Goal: Task Accomplishment & Management: Complete application form

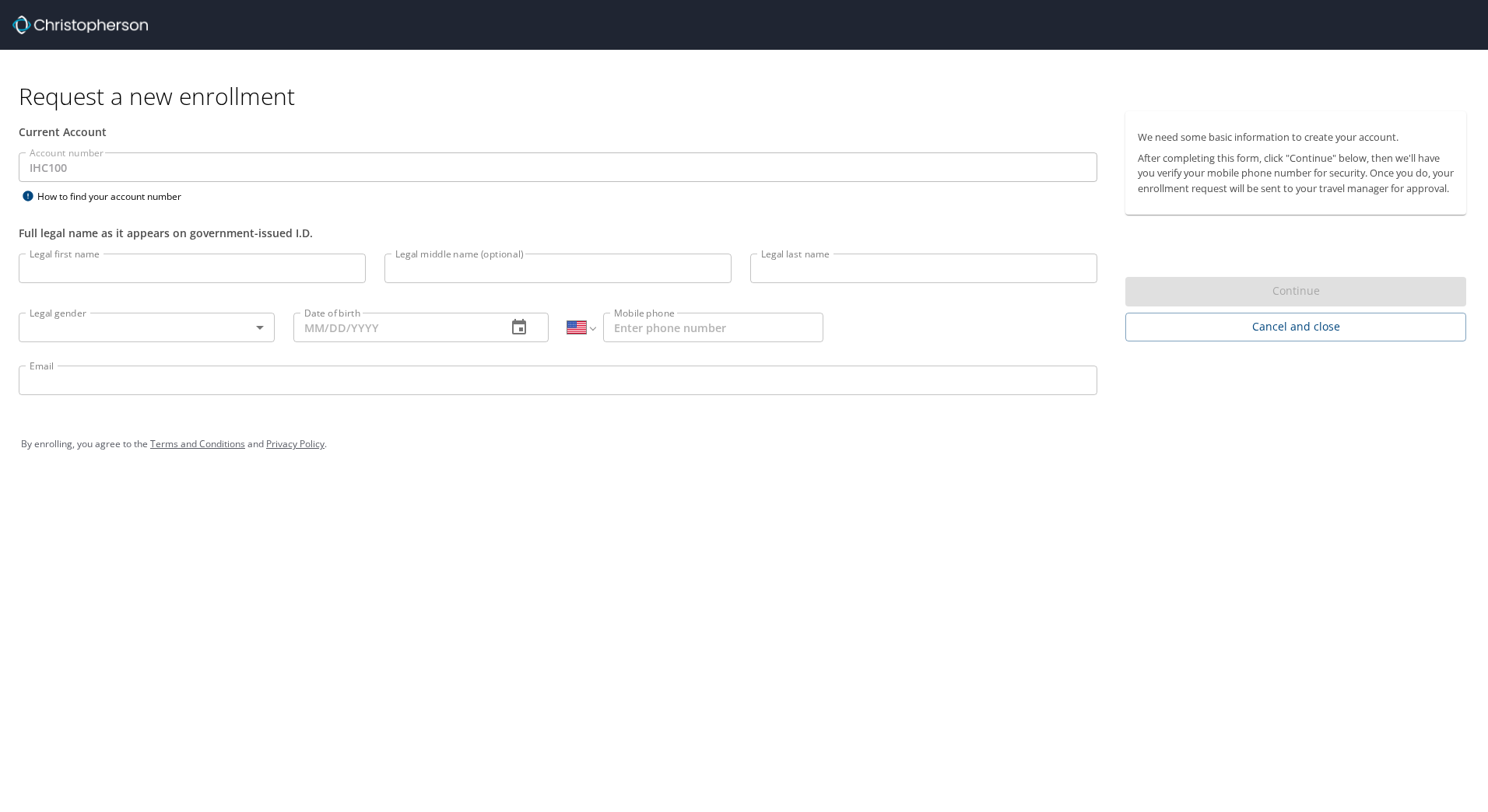
select select "US"
click at [106, 279] on input "Legal first name" at bounding box center [191, 268] width 347 height 30
type input "[PERSON_NAME]"
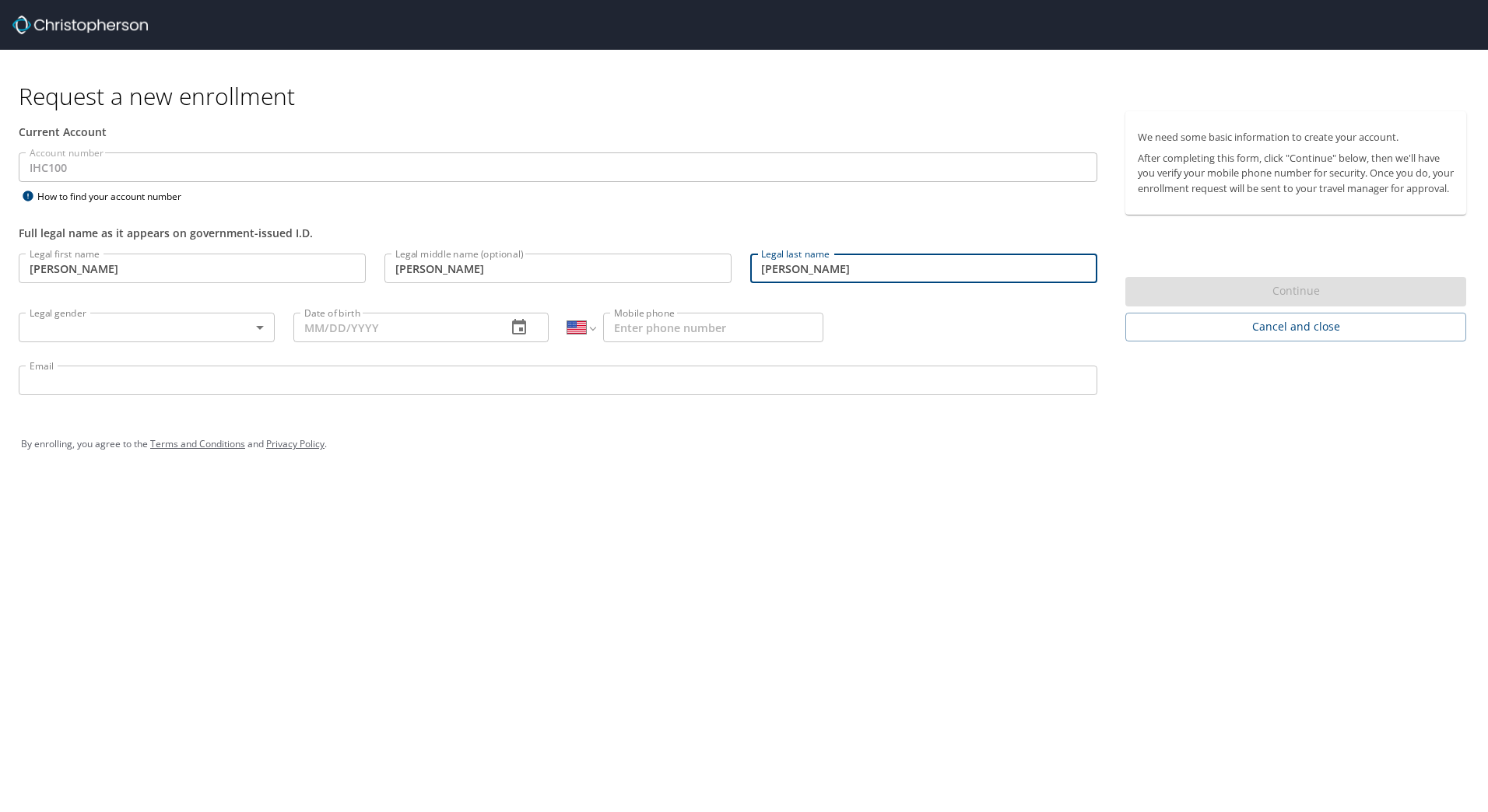
type input "[PERSON_NAME]"
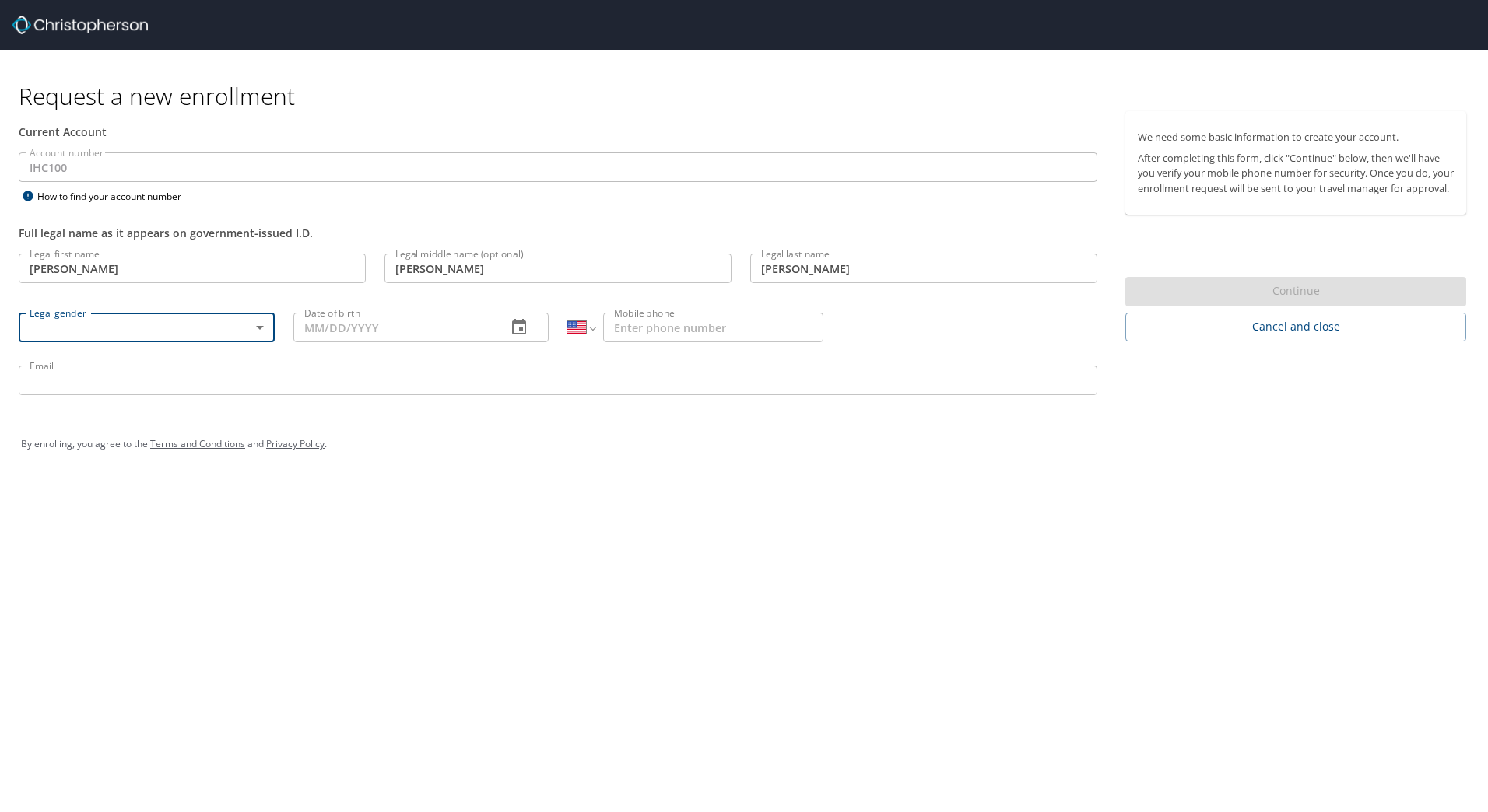
click at [259, 333] on body "Request a new enrollment Current Account Account number IHC100 Account number H…" at bounding box center [744, 406] width 1488 height 812
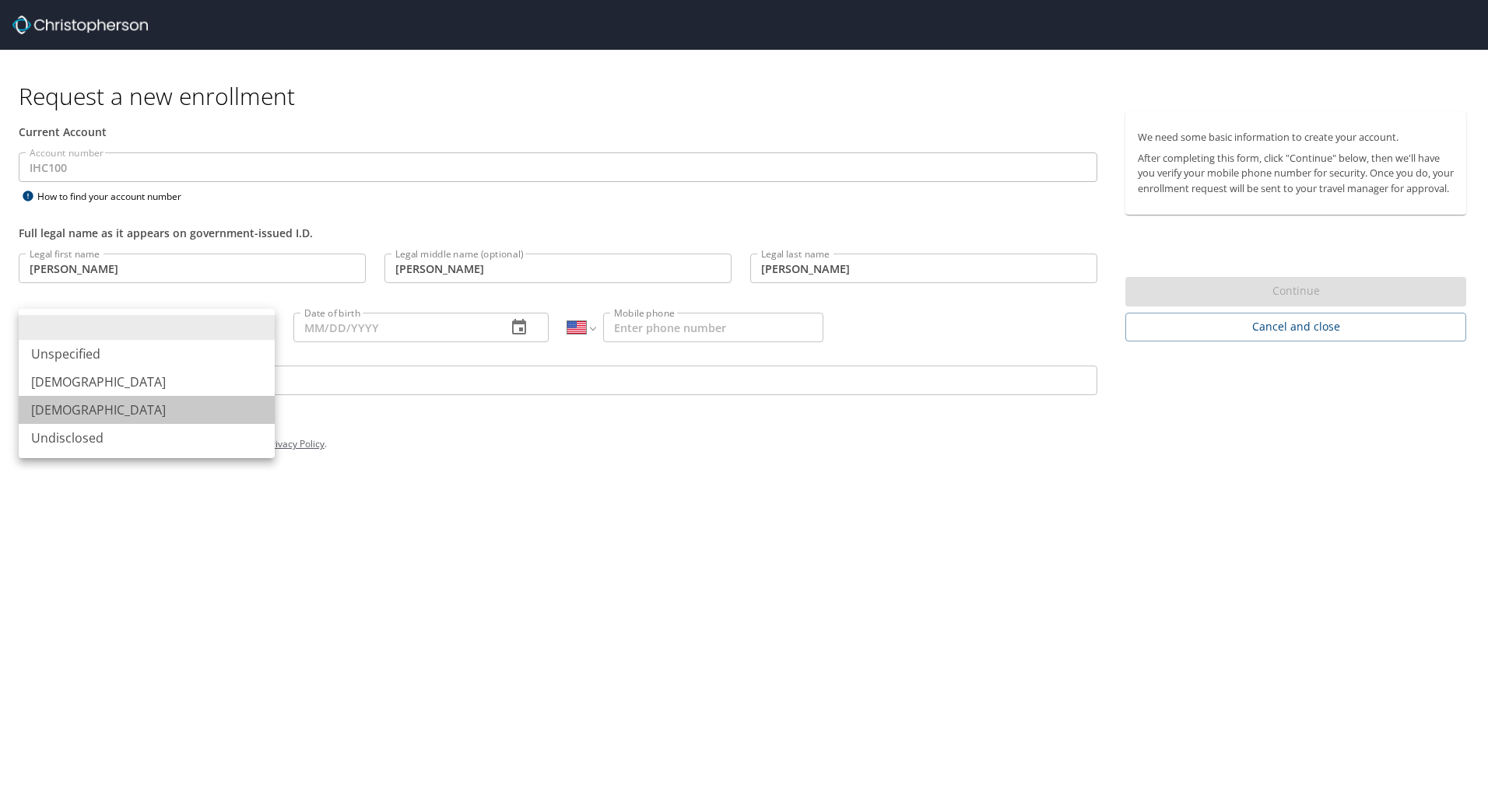
click at [209, 411] on li "[DEMOGRAPHIC_DATA]" at bounding box center [146, 409] width 256 height 28
type input "[DEMOGRAPHIC_DATA]"
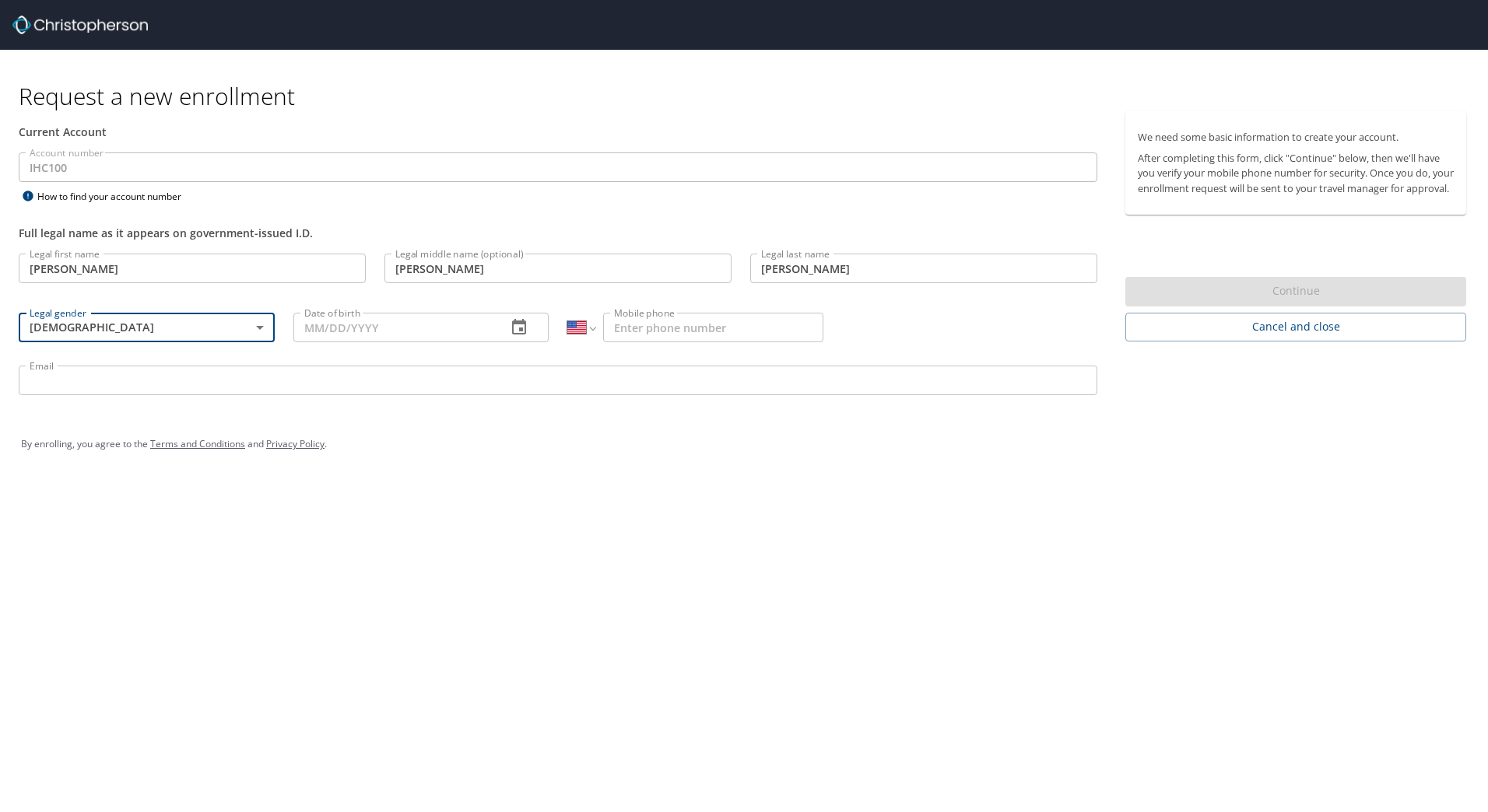
click at [319, 322] on input "Date of birth" at bounding box center [394, 327] width 202 height 30
type input "[DATE]"
click at [656, 327] on input "Mobile phone" at bounding box center [714, 327] width 220 height 30
type input "[PHONE_NUMBER]"
click at [192, 380] on input "Email" at bounding box center [557, 380] width 1079 height 30
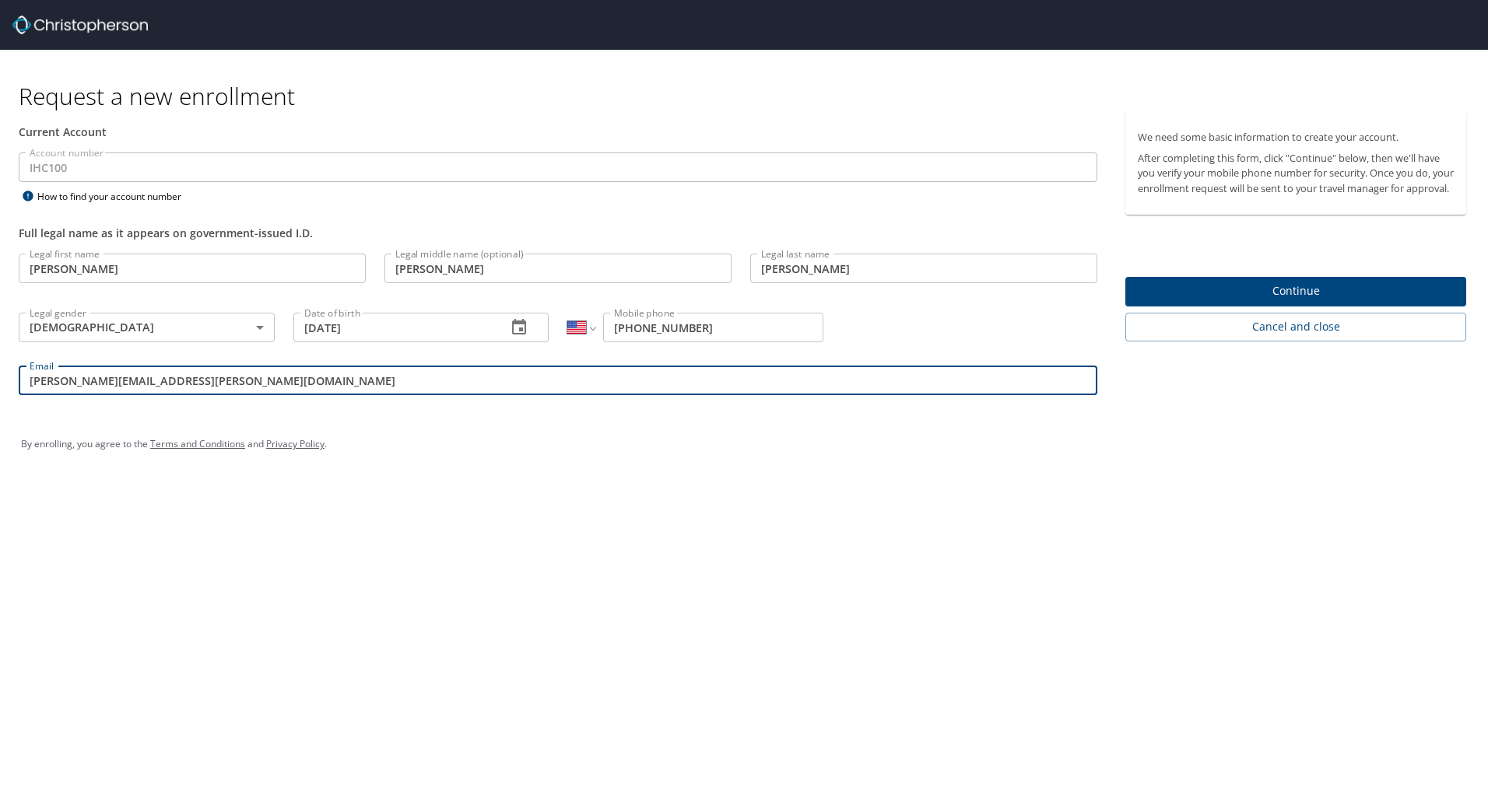
type input "[PERSON_NAME][EMAIL_ADDRESS][PERSON_NAME][DOMAIN_NAME]"
click at [1324, 294] on button "Continue" at bounding box center [1295, 292] width 341 height 30
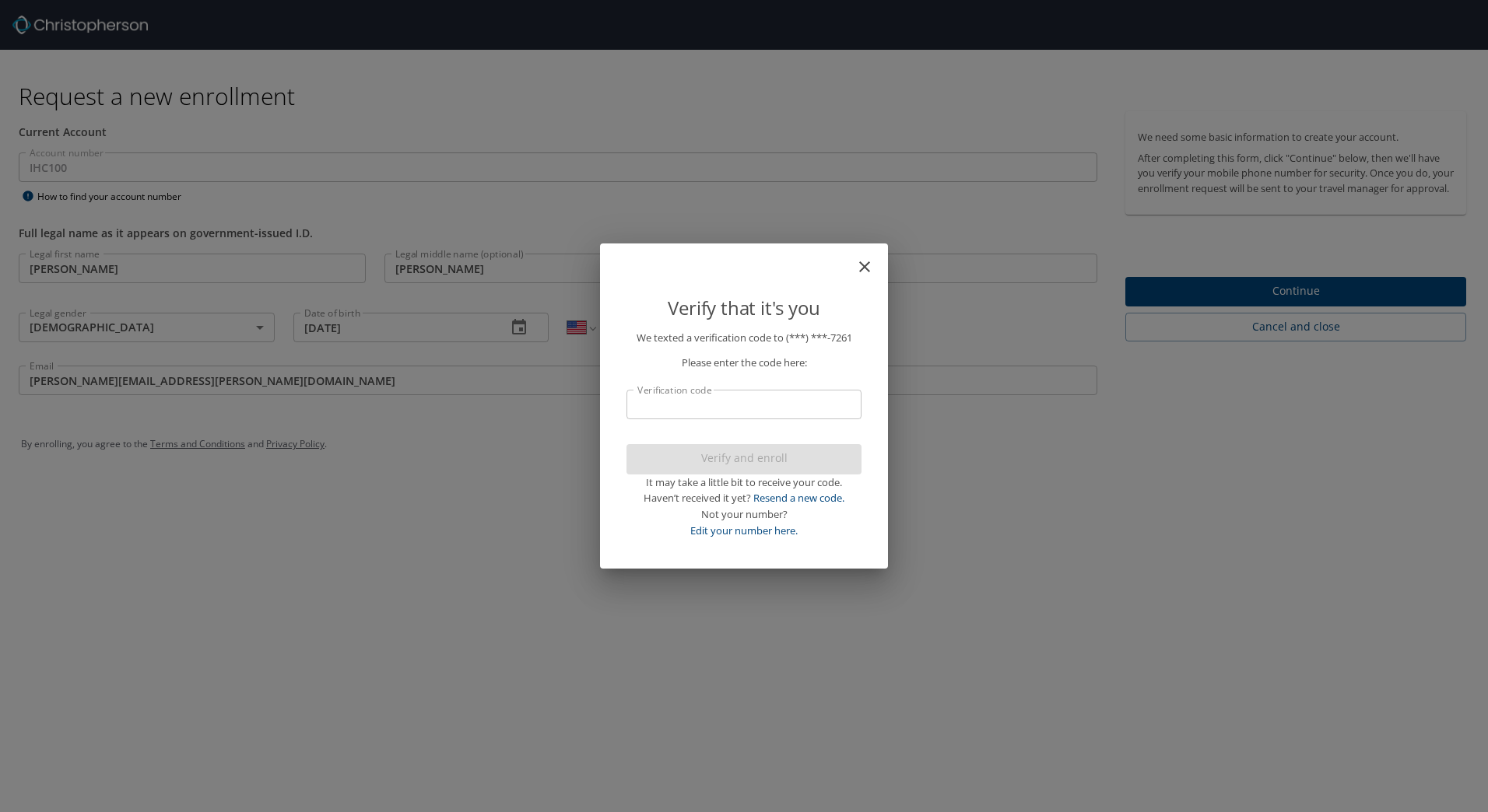
click at [699, 406] on input "Verification code" at bounding box center [744, 405] width 235 height 30
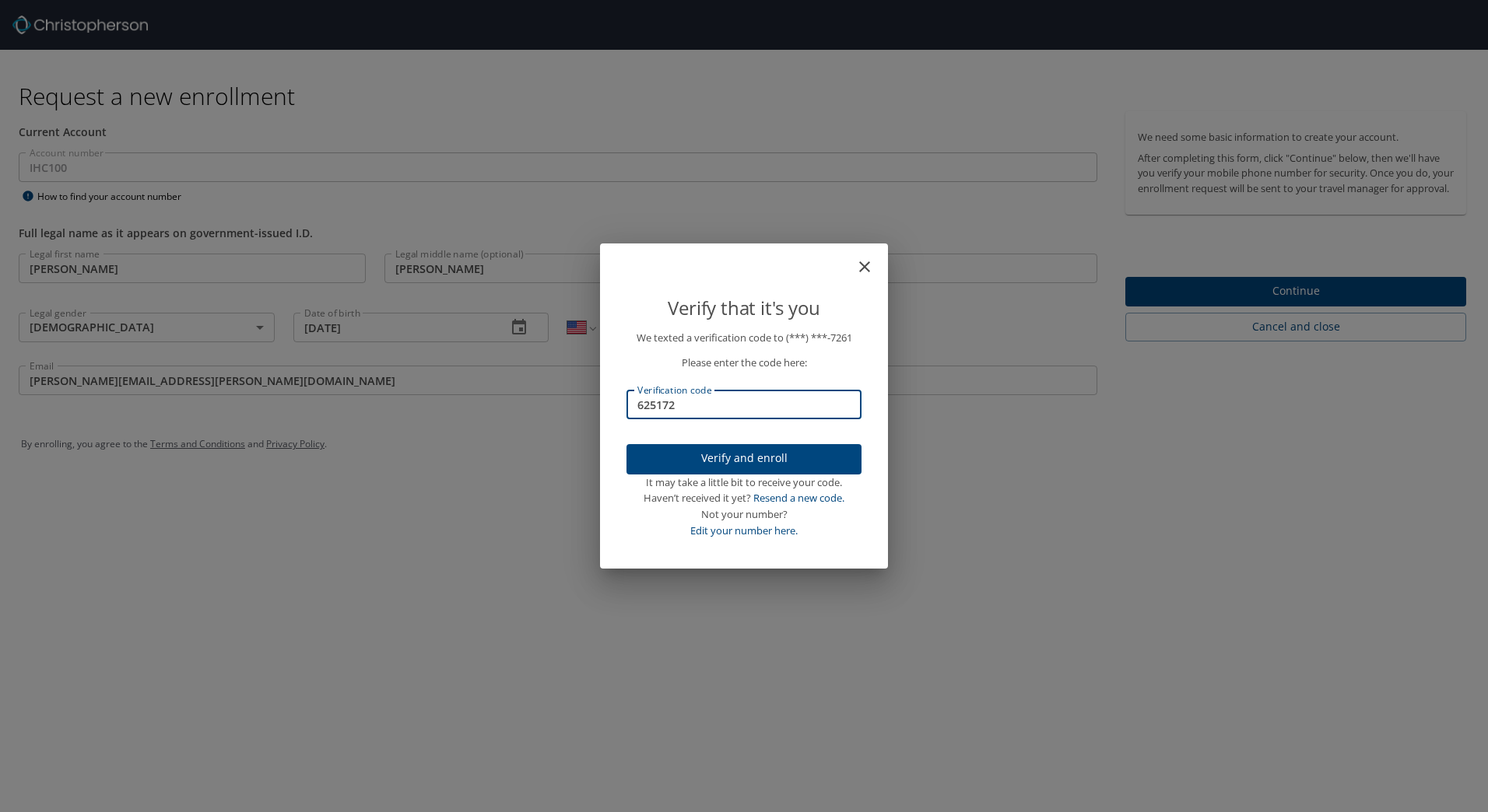
type input "625172"
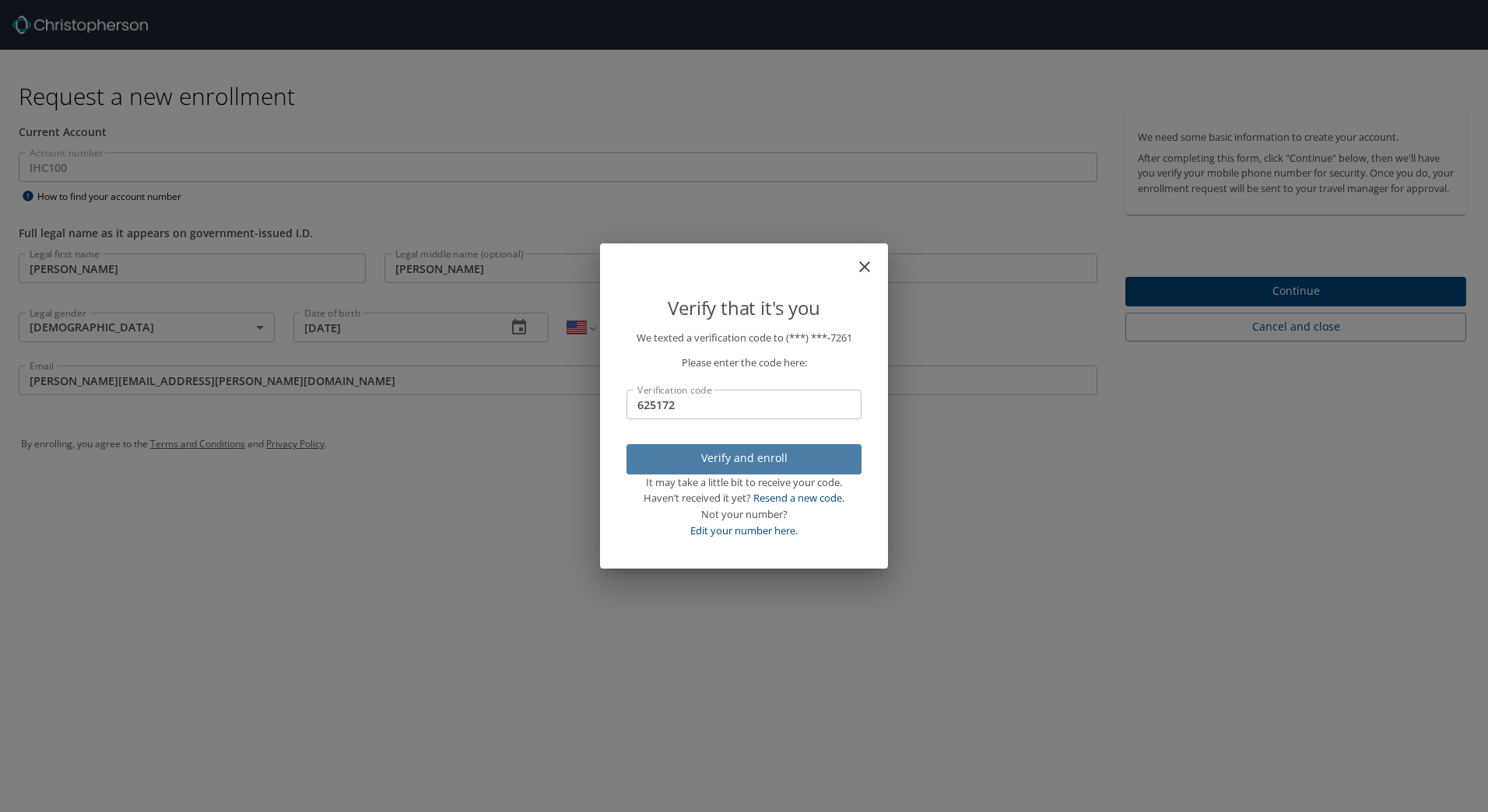
click at [760, 460] on span "Verify and enroll" at bounding box center [744, 459] width 211 height 19
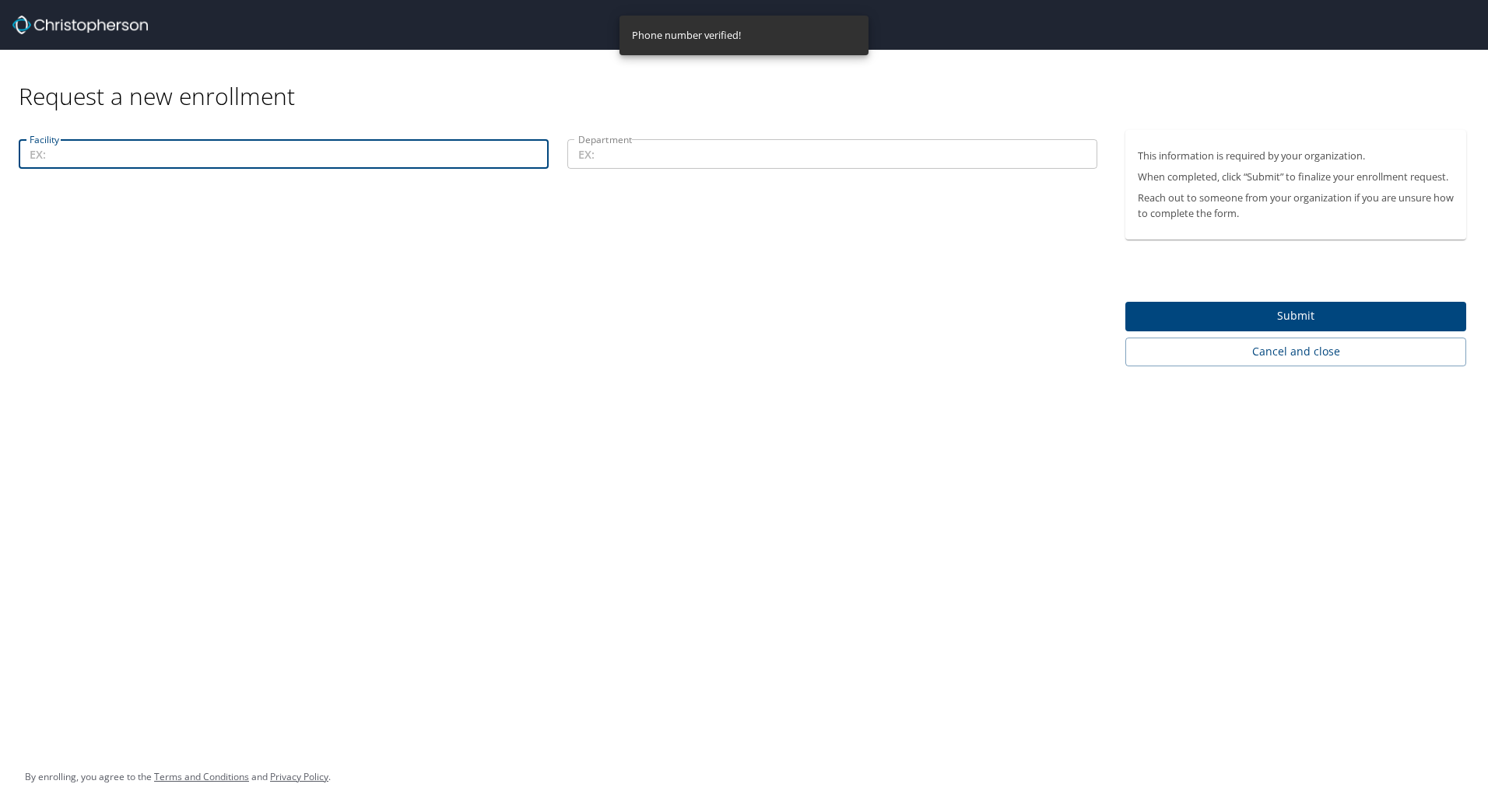
click at [82, 159] on input "Facility" at bounding box center [283, 154] width 530 height 30
type input "[GEOGRAPHIC_DATA]"
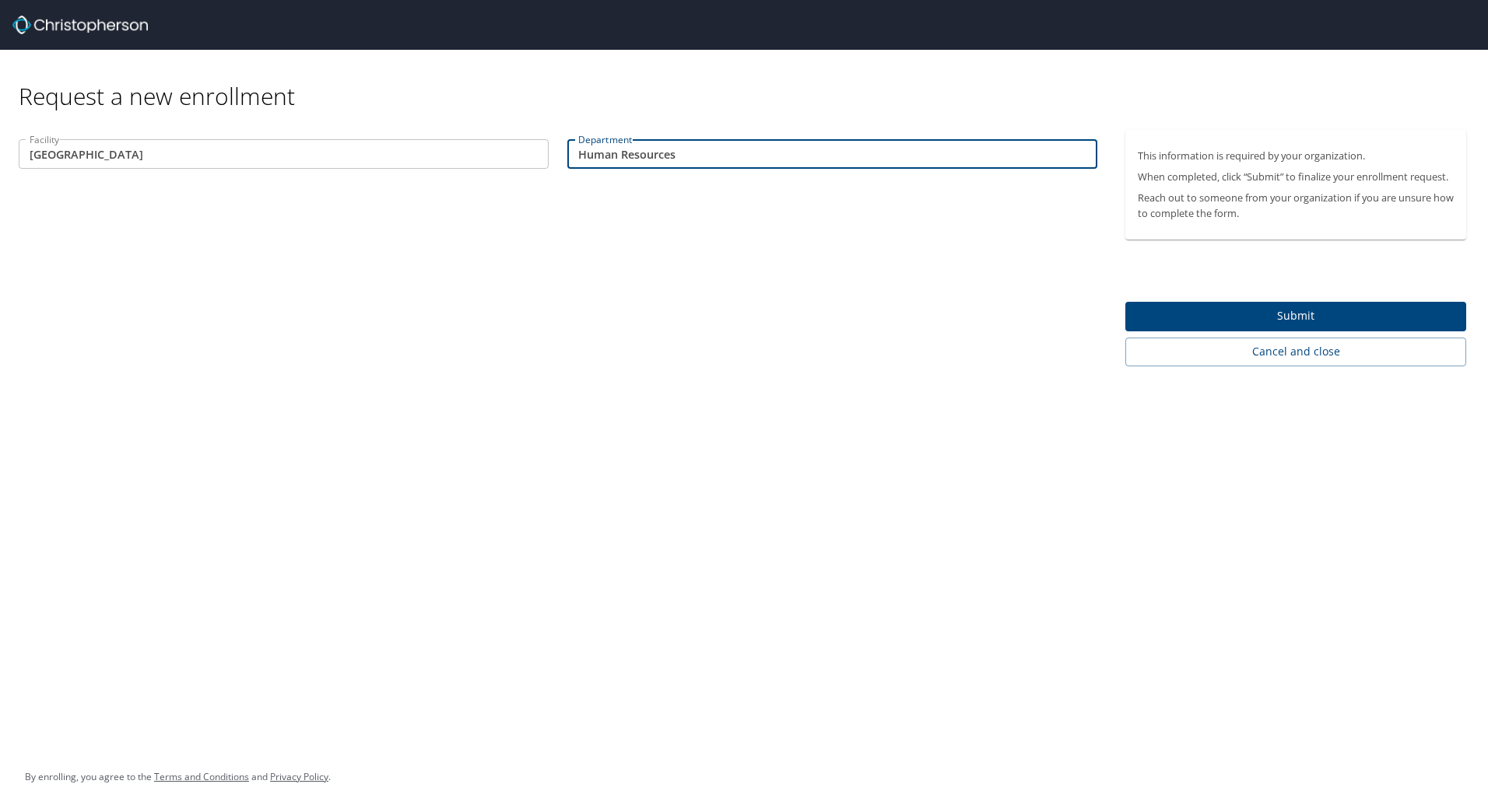
type input "Human Resources"
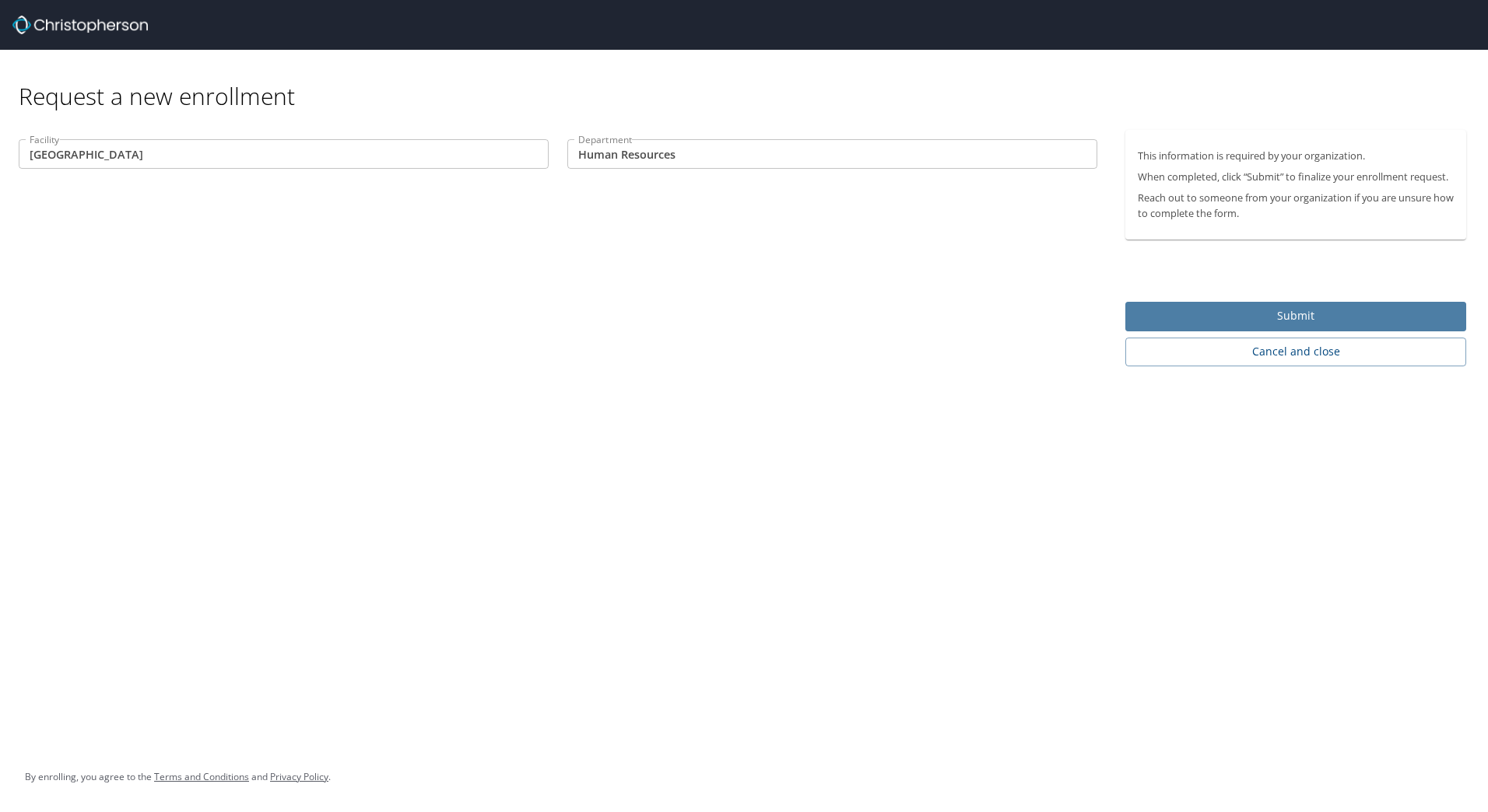
click at [1267, 315] on span "Submit" at bounding box center [1295, 317] width 316 height 19
